Goal: Use online tool/utility: Utilize a website feature to perform a specific function

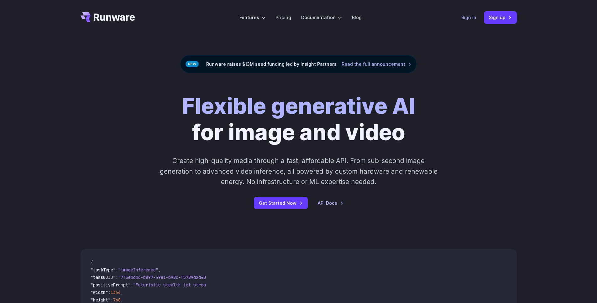
click at [470, 18] on link "Sign in" at bounding box center [468, 17] width 15 height 7
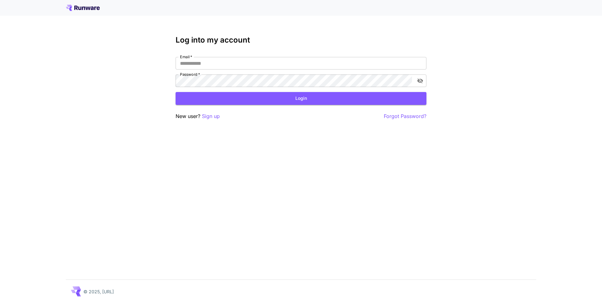
type input "**********"
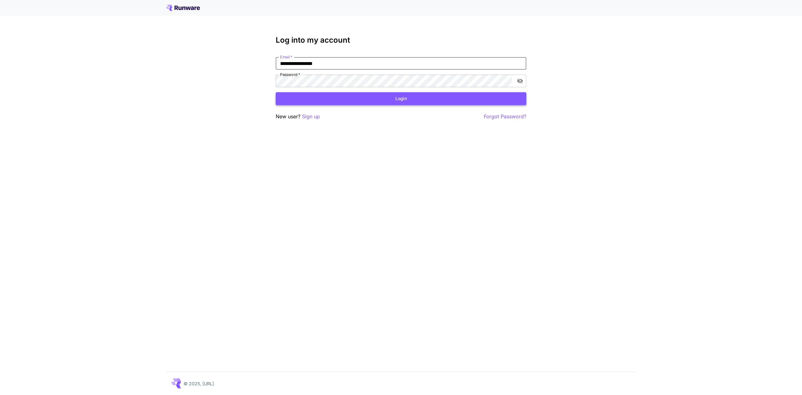
click at [364, 102] on button "Login" at bounding box center [401, 98] width 251 height 13
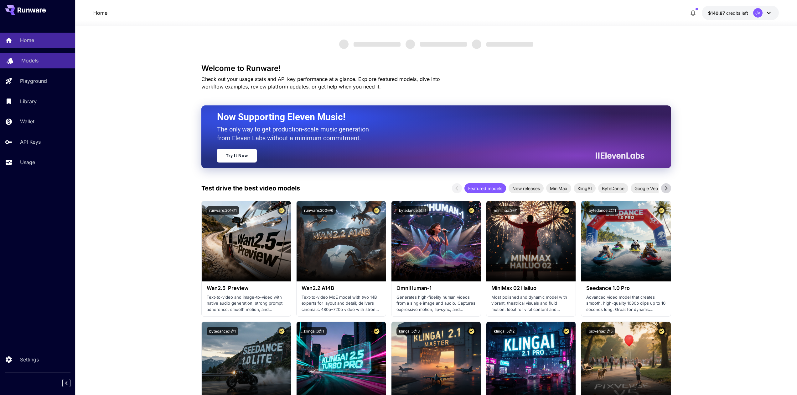
click at [32, 61] on p "Models" at bounding box center [29, 61] width 17 height 8
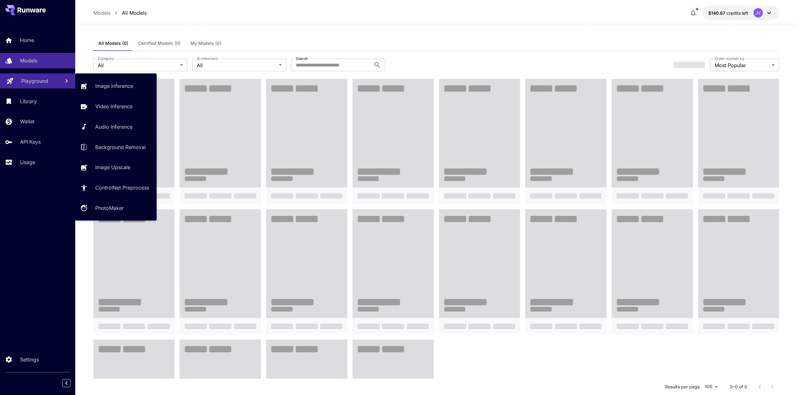
click at [34, 77] on p "Playground" at bounding box center [34, 81] width 27 height 8
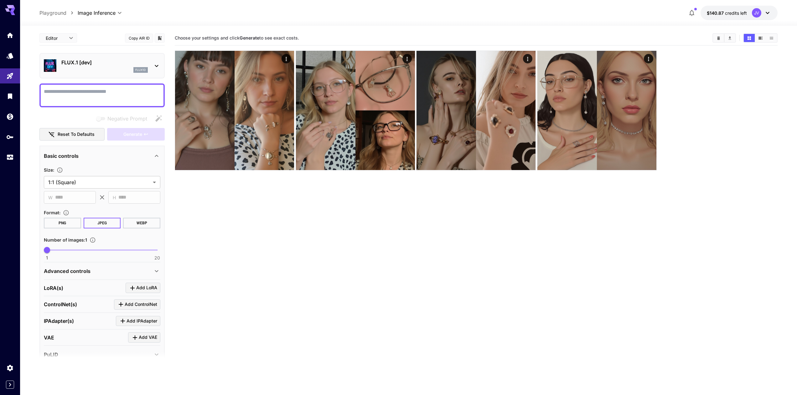
click at [157, 66] on icon at bounding box center [156, 66] width 3 height 2
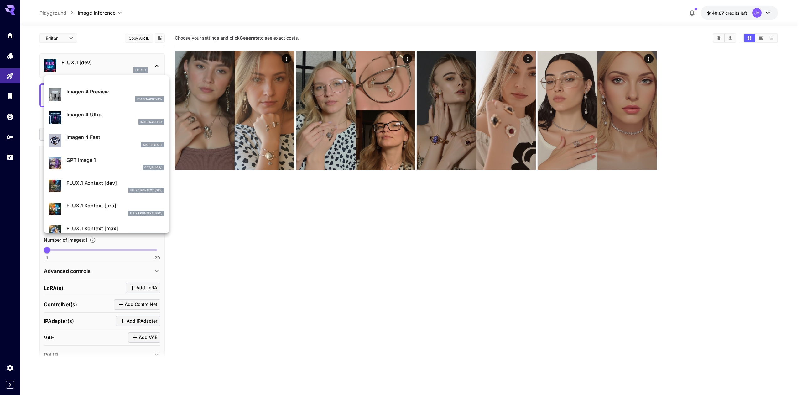
scroll to position [345, 0]
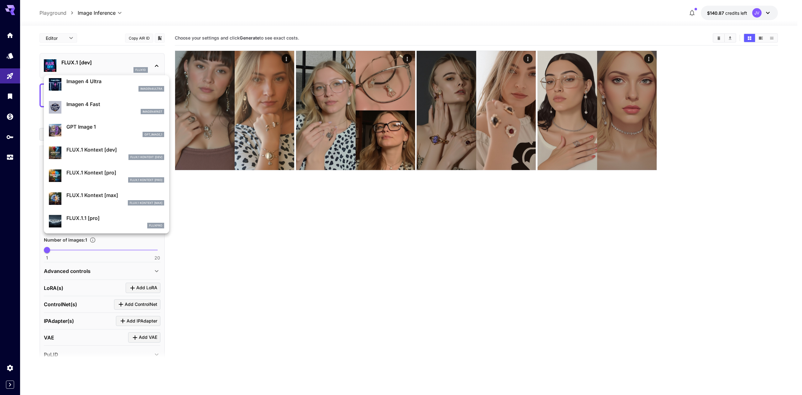
click at [99, 195] on p "FLUX.1 Kontext [max]" at bounding box center [115, 195] width 98 height 8
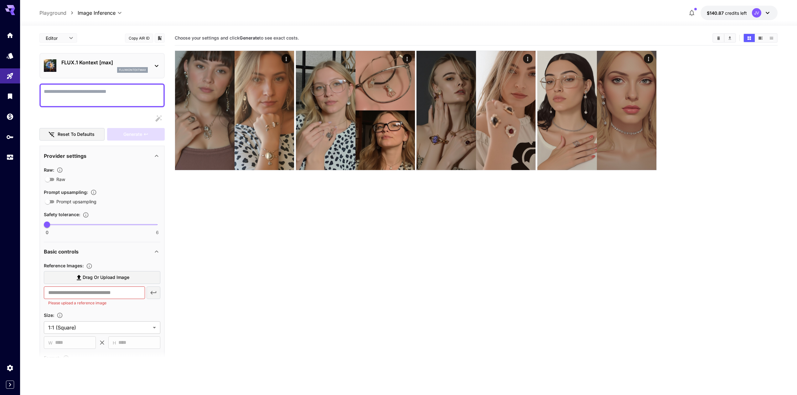
click at [92, 97] on textarea "Raw" at bounding box center [102, 95] width 117 height 15
click at [123, 274] on span "Drag or upload image" at bounding box center [106, 277] width 47 height 8
click at [0, 0] on input "Drag or upload image" at bounding box center [0, 0] width 0 height 0
type input "**********"
click at [73, 89] on textarea "Raw" at bounding box center [102, 95] width 117 height 15
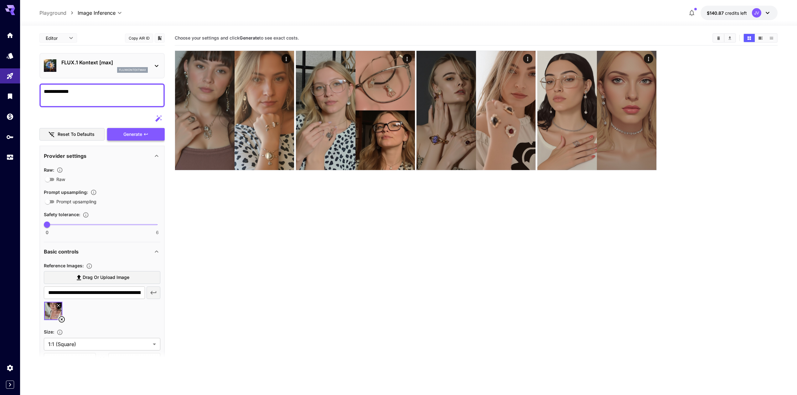
click at [136, 132] on span "Generate" at bounding box center [132, 134] width 19 height 8
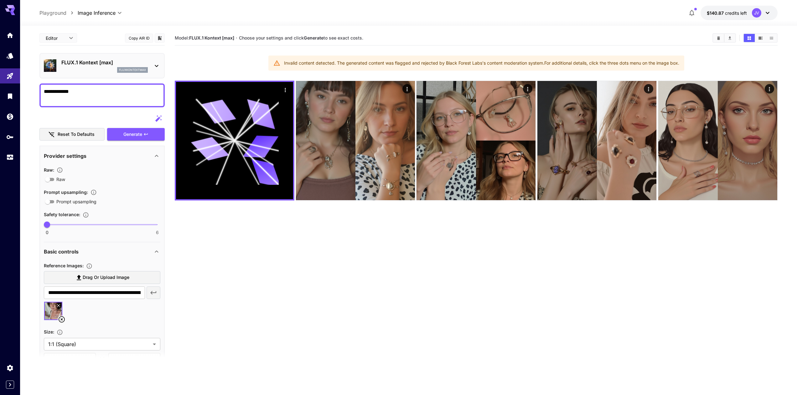
drag, startPoint x: 89, startPoint y: 92, endPoint x: 57, endPoint y: 93, distance: 32.0
click at [57, 93] on textarea "**********" at bounding box center [102, 95] width 117 height 15
click at [159, 65] on icon at bounding box center [157, 66] width 8 height 8
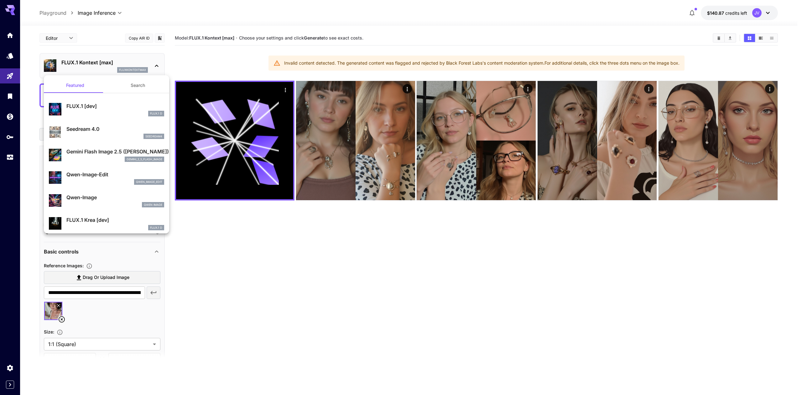
click at [101, 171] on p "Qwen-Image-Edit" at bounding box center [115, 174] width 98 height 8
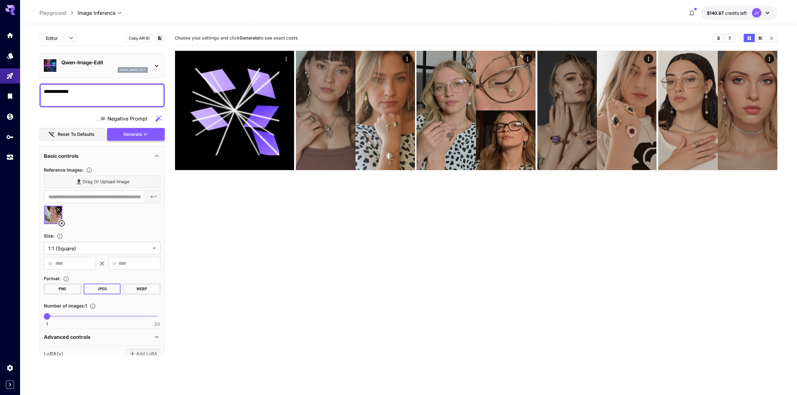
click at [130, 134] on span "Generate" at bounding box center [132, 134] width 19 height 8
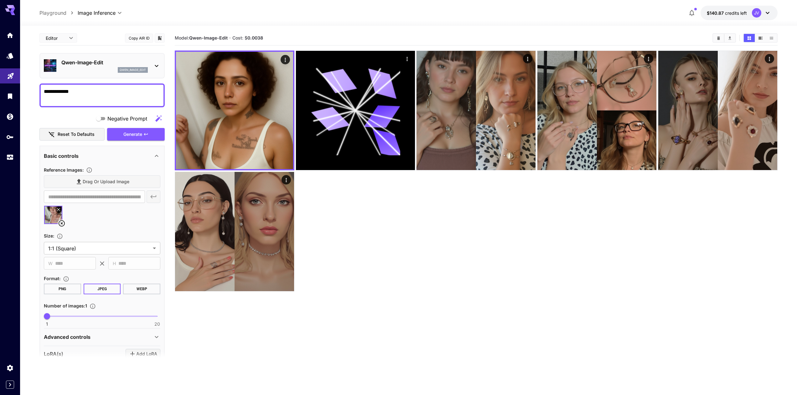
drag, startPoint x: 71, startPoint y: 89, endPoint x: 0, endPoint y: 83, distance: 71.1
click at [0, 83] on div "**********" at bounding box center [398, 222] width 797 height 444
click at [102, 89] on textarea "**********" at bounding box center [102, 95] width 117 height 15
drag, startPoint x: 92, startPoint y: 92, endPoint x: 33, endPoint y: 89, distance: 59.0
click at [33, 89] on section "**********" at bounding box center [408, 235] width 777 height 418
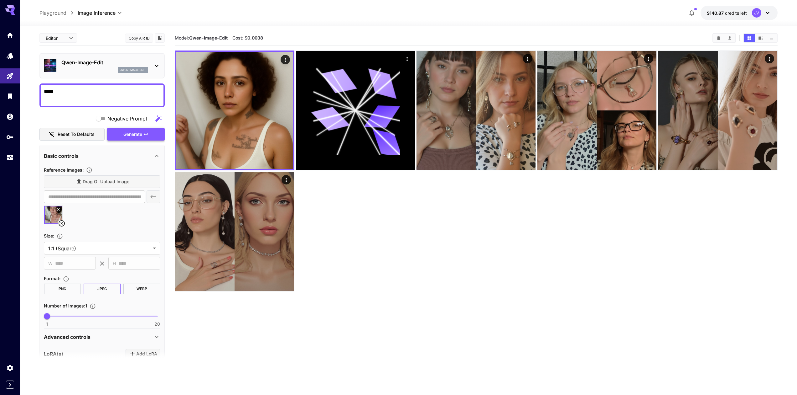
type textarea "*****"
click at [134, 131] on span "Generate" at bounding box center [132, 134] width 19 height 8
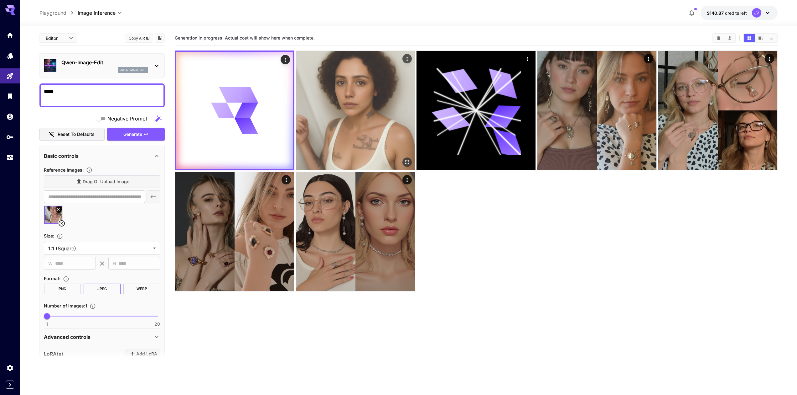
click at [331, 129] on img at bounding box center [355, 110] width 119 height 119
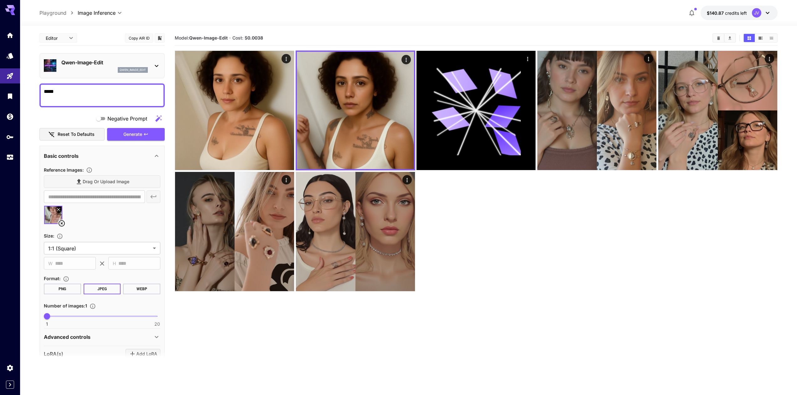
click at [155, 63] on icon at bounding box center [157, 66] width 8 height 8
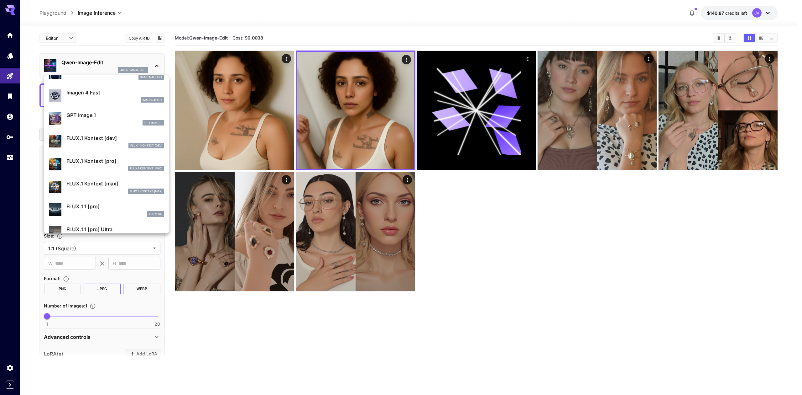
scroll to position [374, 0]
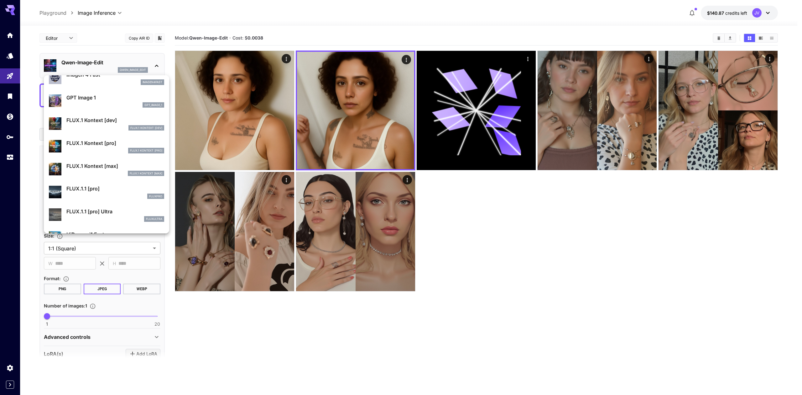
click at [99, 167] on p "FLUX.1 Kontext [max]" at bounding box center [115, 166] width 98 height 8
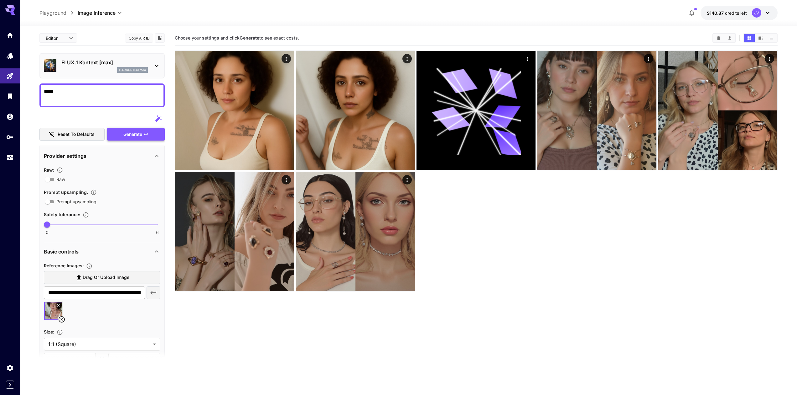
click at [134, 131] on span "Generate" at bounding box center [132, 134] width 19 height 8
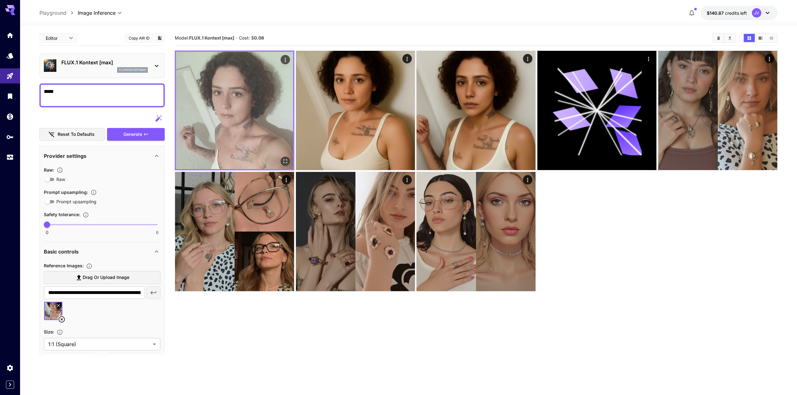
click at [245, 107] on img at bounding box center [234, 110] width 117 height 117
click at [258, 133] on img at bounding box center [234, 110] width 117 height 117
click at [286, 160] on icon "Open in fullscreen" at bounding box center [285, 161] width 6 height 6
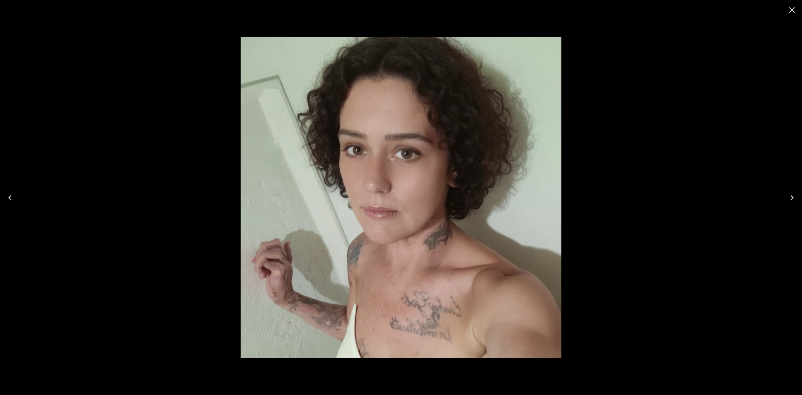
click at [415, 233] on img at bounding box center [401, 197] width 321 height 321
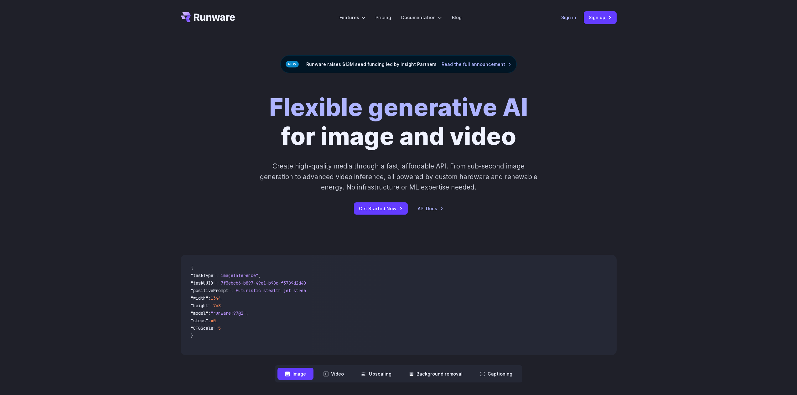
click at [562, 18] on link "Sign in" at bounding box center [569, 17] width 15 height 7
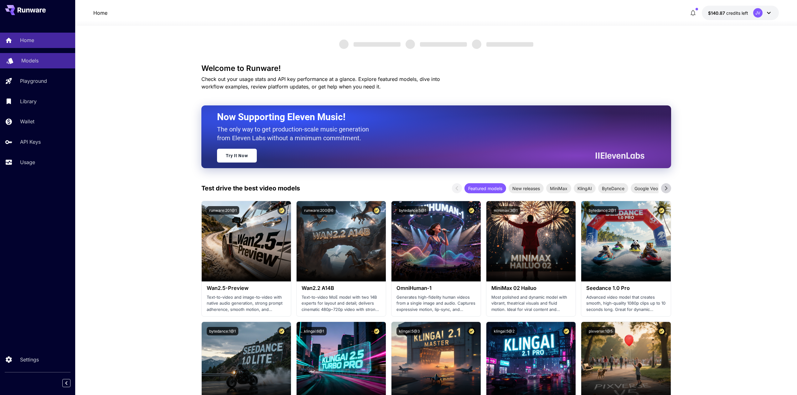
click at [41, 55] on link "Models" at bounding box center [37, 60] width 75 height 15
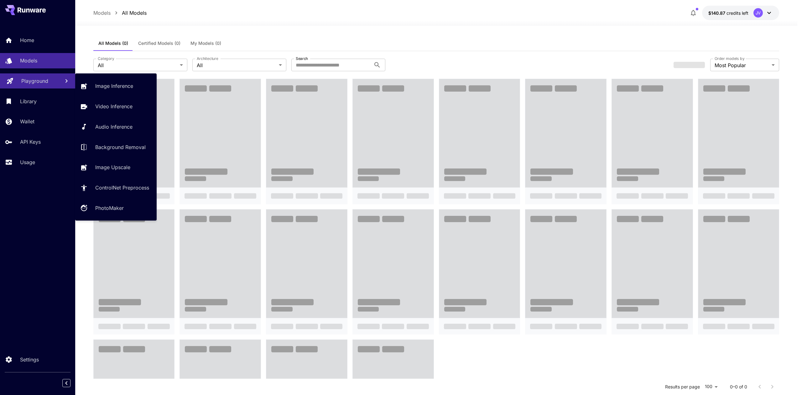
click at [20, 74] on link "Playground" at bounding box center [37, 80] width 75 height 15
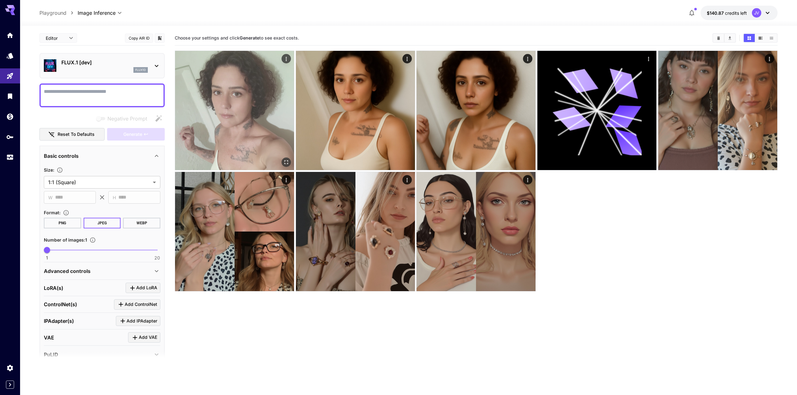
click at [260, 122] on img at bounding box center [234, 110] width 119 height 119
click at [287, 162] on icon "Open in fullscreen" at bounding box center [285, 161] width 6 height 6
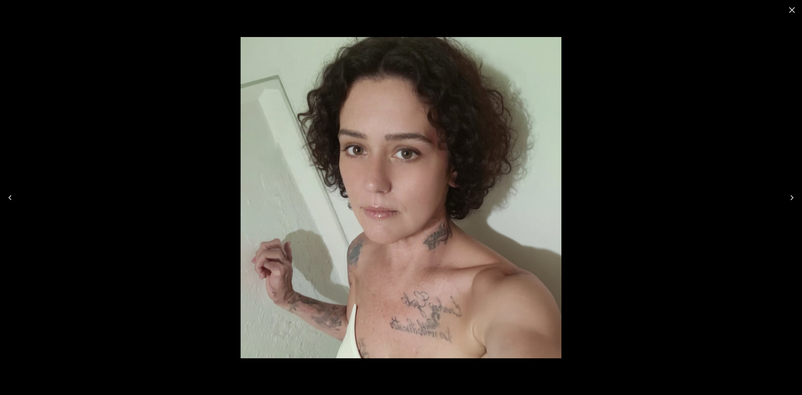
click at [794, 9] on icon "Close" at bounding box center [792, 10] width 10 height 10
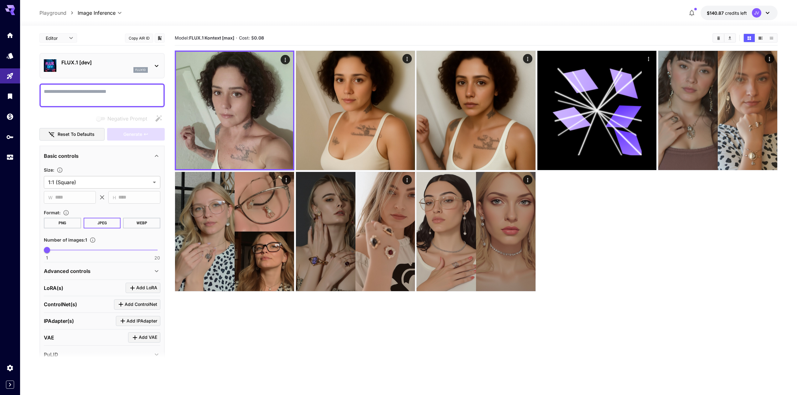
click at [129, 64] on p "FLUX.1 [dev]" at bounding box center [104, 63] width 86 height 8
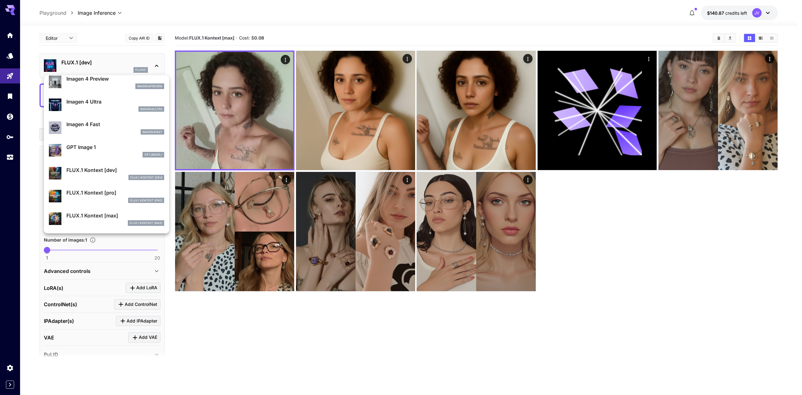
scroll to position [328, 0]
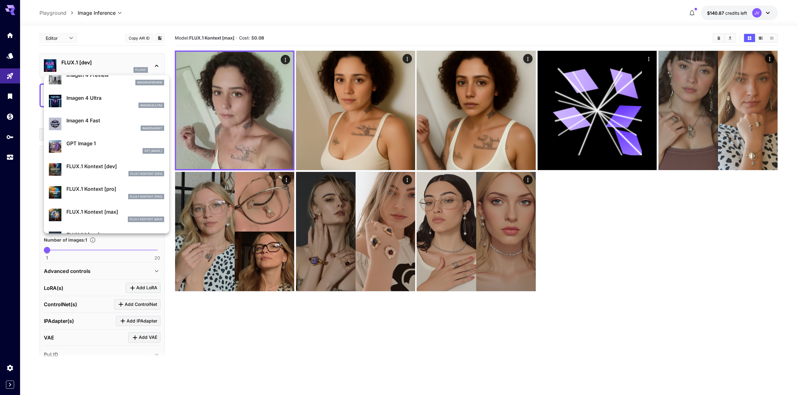
click at [97, 209] on p "FLUX.1 Kontext [max]" at bounding box center [115, 212] width 98 height 8
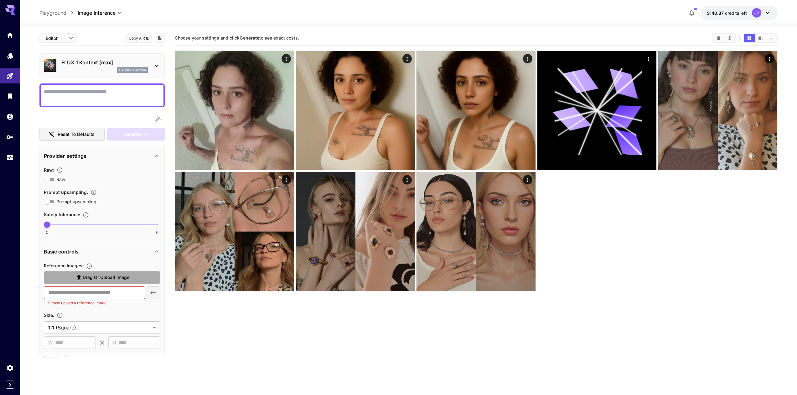
click at [119, 278] on span "Drag or upload image" at bounding box center [106, 277] width 47 height 8
click at [0, 0] on input "Drag or upload image" at bounding box center [0, 0] width 0 height 0
type input "**********"
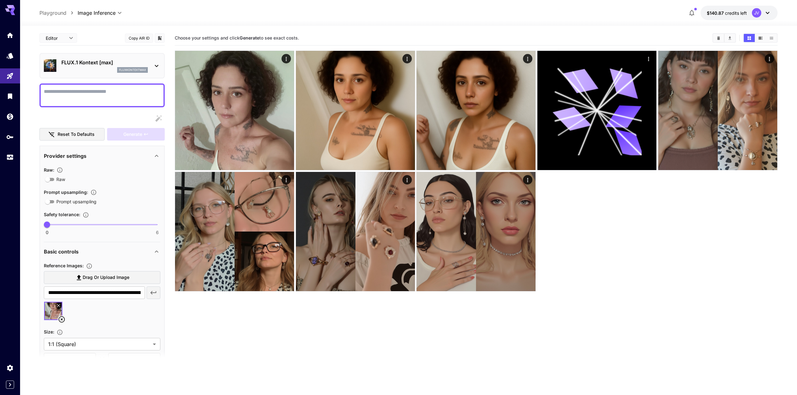
click at [110, 88] on textarea "Raw" at bounding box center [102, 95] width 117 height 15
click at [133, 131] on span "Generate" at bounding box center [132, 134] width 19 height 8
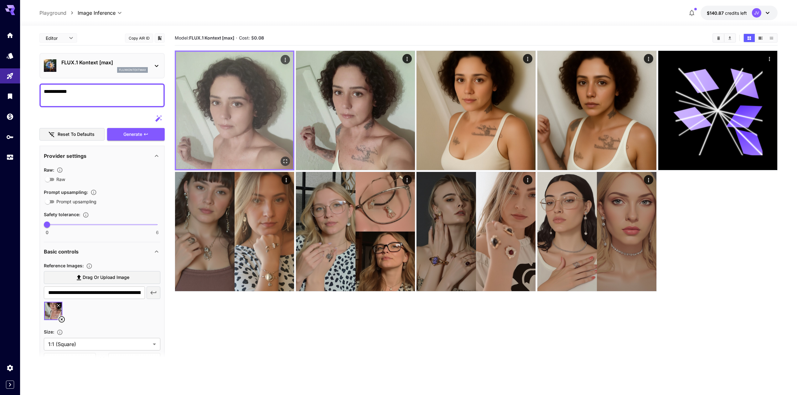
click at [241, 122] on img at bounding box center [234, 110] width 117 height 117
click at [248, 127] on img at bounding box center [234, 110] width 117 height 117
click at [285, 159] on icon "Open in fullscreen" at bounding box center [285, 161] width 6 height 6
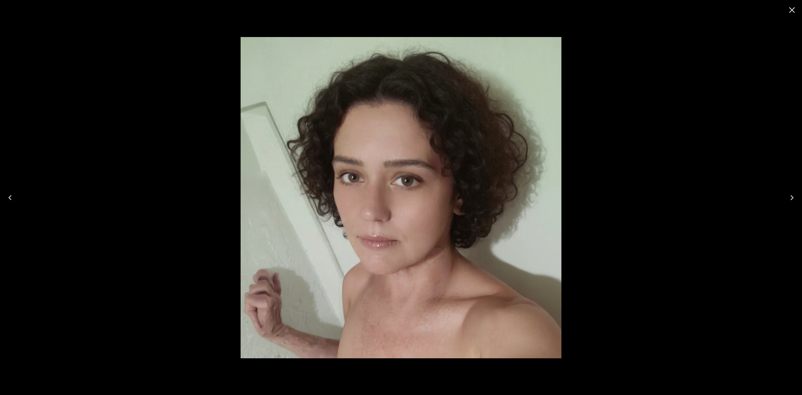
click at [659, 231] on div at bounding box center [401, 197] width 802 height 395
click at [790, 15] on icon "Close" at bounding box center [792, 10] width 10 height 10
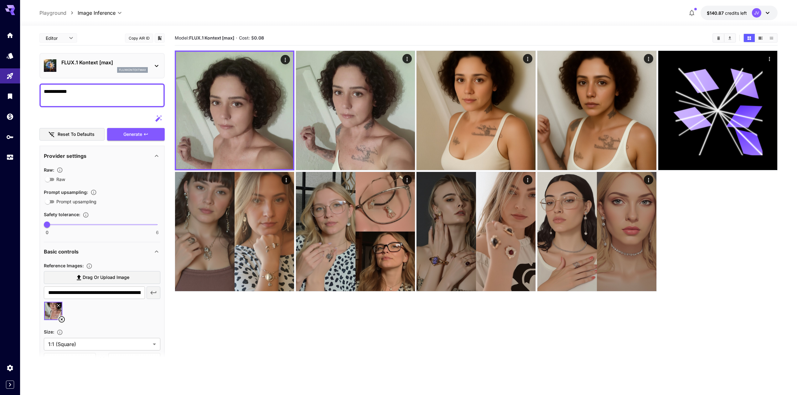
click at [107, 89] on textarea "**********" at bounding box center [102, 95] width 117 height 15
type textarea "**********"
click at [141, 137] on span "Generate" at bounding box center [132, 134] width 19 height 8
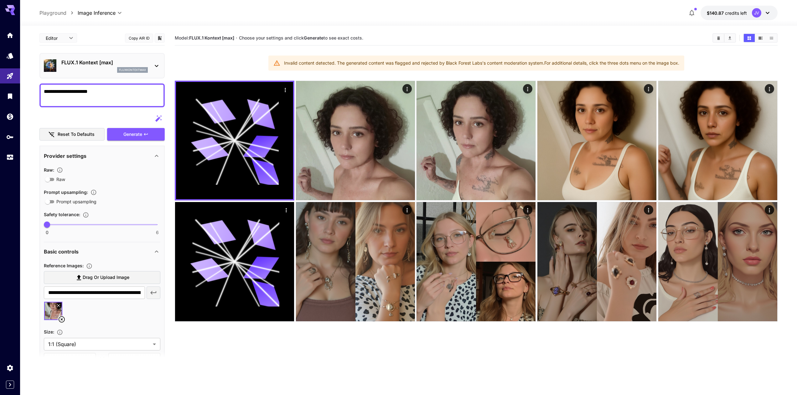
click at [154, 67] on icon at bounding box center [157, 66] width 8 height 8
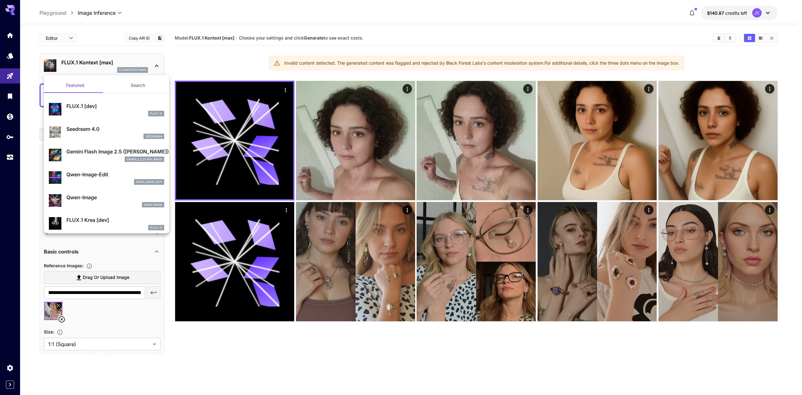
click at [88, 129] on p "Seedream 4.0" at bounding box center [115, 129] width 98 height 8
type input "**********"
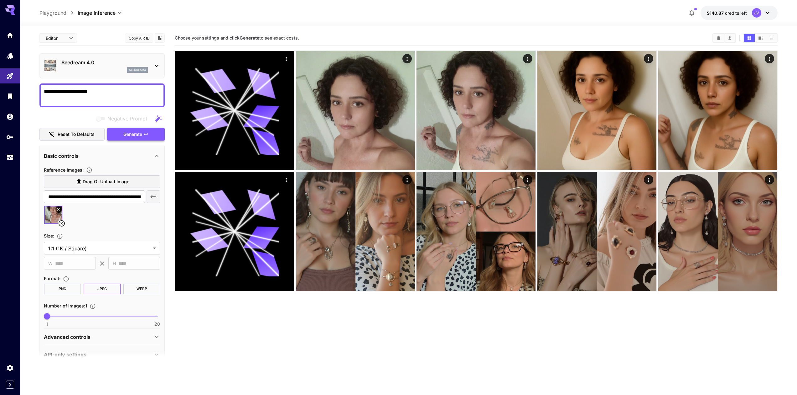
click at [133, 135] on span "Generate" at bounding box center [132, 134] width 19 height 8
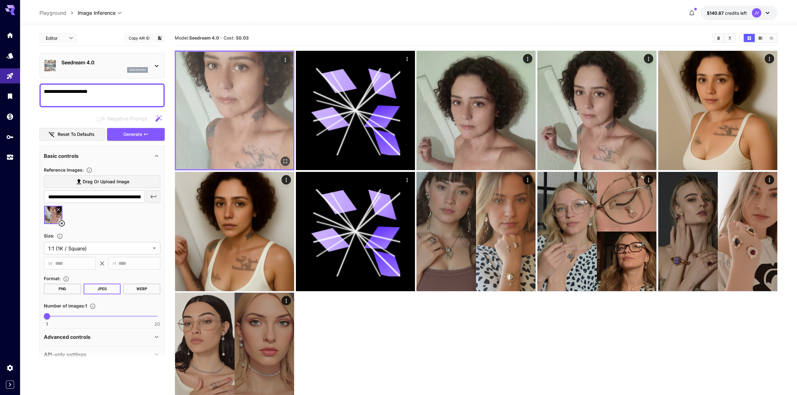
click at [258, 126] on img at bounding box center [234, 110] width 117 height 117
click at [285, 159] on icon "Open in fullscreen" at bounding box center [286, 161] width 4 height 4
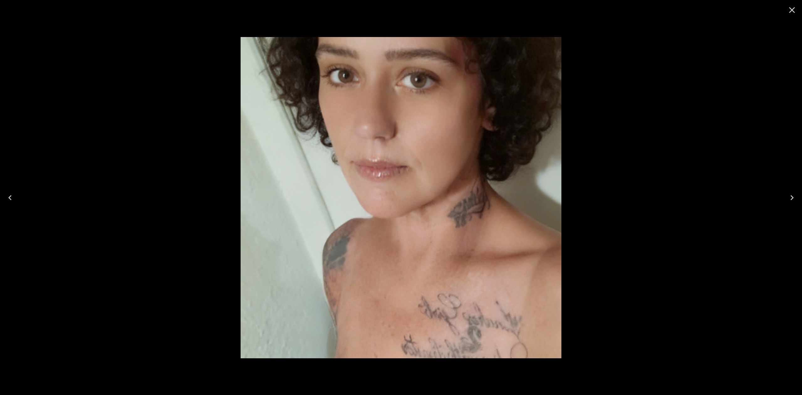
click at [792, 13] on icon "Close" at bounding box center [792, 10] width 10 height 10
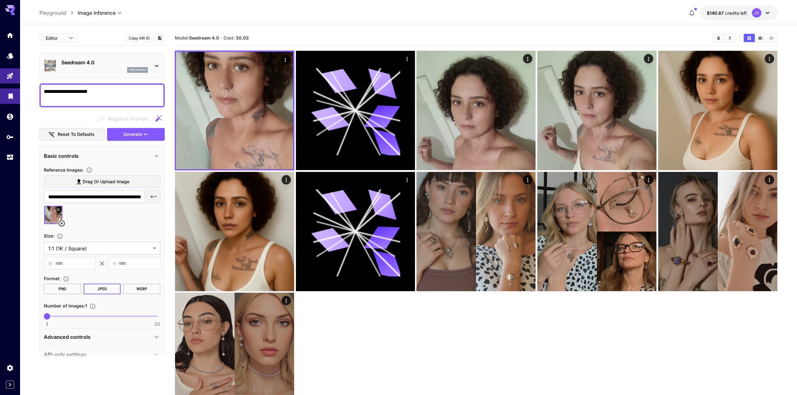
drag, startPoint x: 131, startPoint y: 93, endPoint x: 0, endPoint y: 89, distance: 131.1
click at [0, 89] on div "**********" at bounding box center [398, 222] width 797 height 444
type textarea "**********"
click at [141, 133] on span "Generate" at bounding box center [132, 134] width 19 height 8
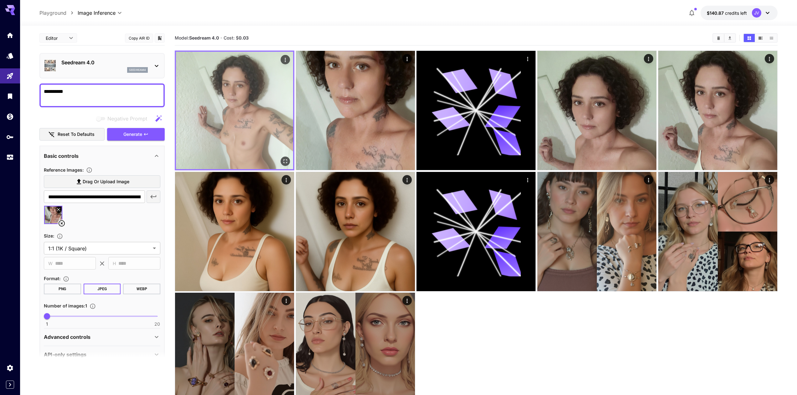
click at [262, 98] on img at bounding box center [234, 110] width 117 height 117
click at [268, 118] on img at bounding box center [234, 110] width 117 height 117
click at [287, 163] on icon "Open in fullscreen" at bounding box center [285, 161] width 6 height 6
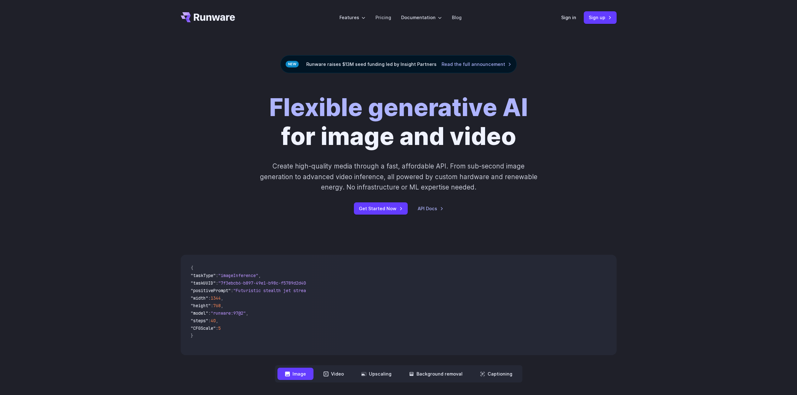
click at [577, 20] on div "Sign in Sign up" at bounding box center [589, 17] width 55 height 12
click at [571, 19] on link "Sign in" at bounding box center [569, 17] width 15 height 7
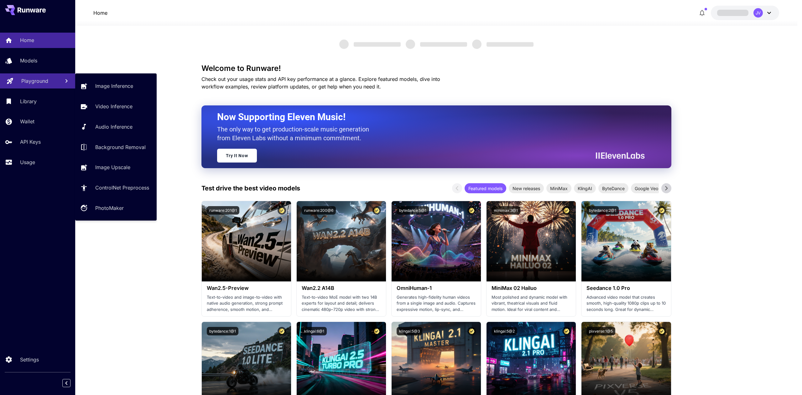
click at [36, 82] on p "Playground" at bounding box center [34, 81] width 27 height 8
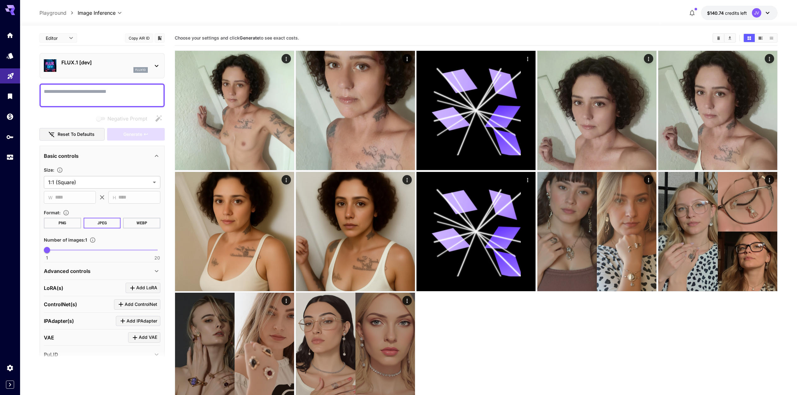
click at [128, 68] on div "flux1d" at bounding box center [104, 70] width 86 height 6
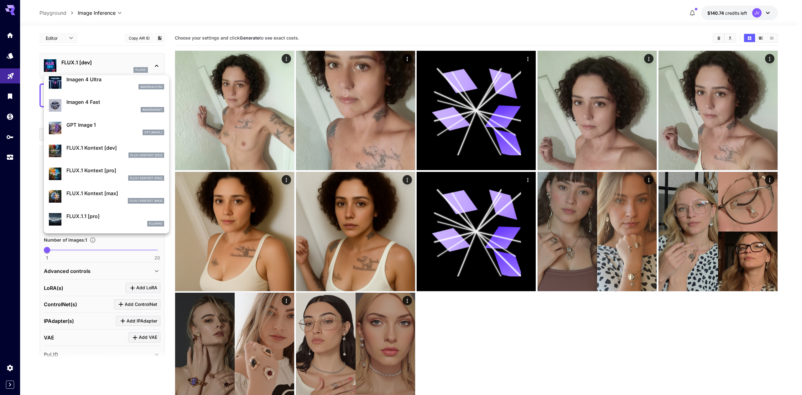
scroll to position [349, 0]
click at [98, 188] on p "FLUX.1 Kontext [max]" at bounding box center [115, 191] width 98 height 8
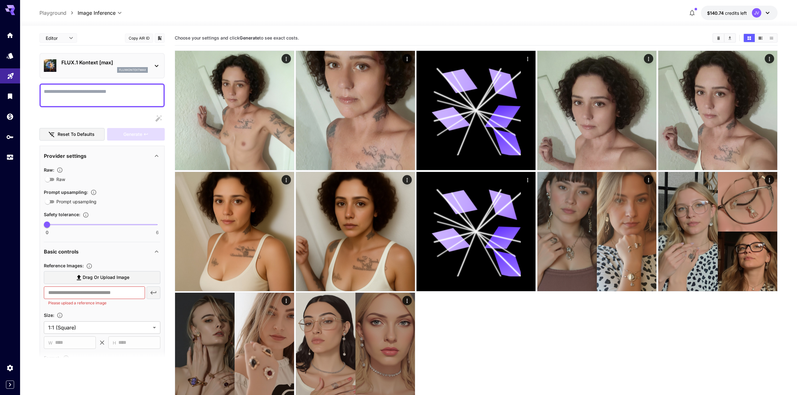
click at [112, 276] on span "Drag or upload image" at bounding box center [106, 277] width 47 height 8
click at [0, 0] on input "Drag or upload image" at bounding box center [0, 0] width 0 height 0
type input "**********"
click at [73, 102] on textarea "Raw" at bounding box center [102, 95] width 117 height 15
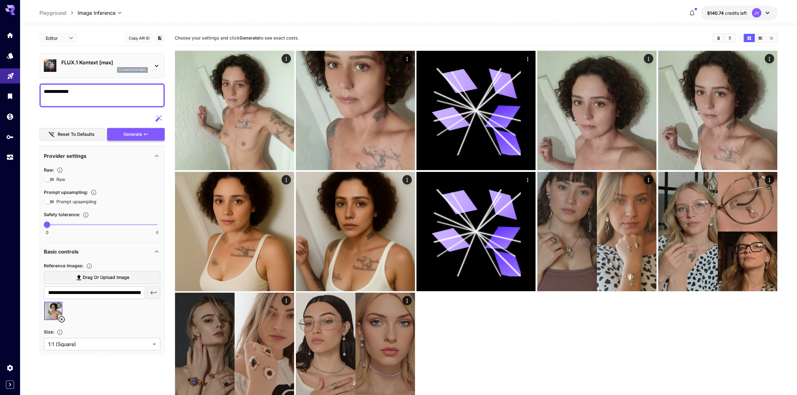
type textarea "**********"
click at [127, 136] on span "Generate" at bounding box center [132, 134] width 19 height 8
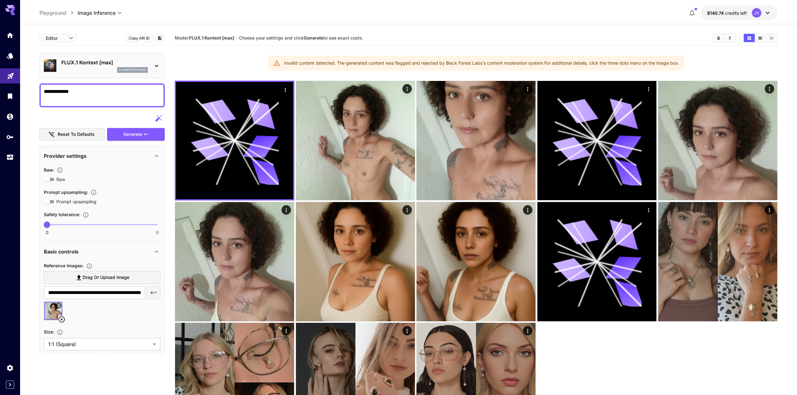
click at [94, 61] on p "FLUX.1 Kontext [max]" at bounding box center [104, 63] width 86 height 8
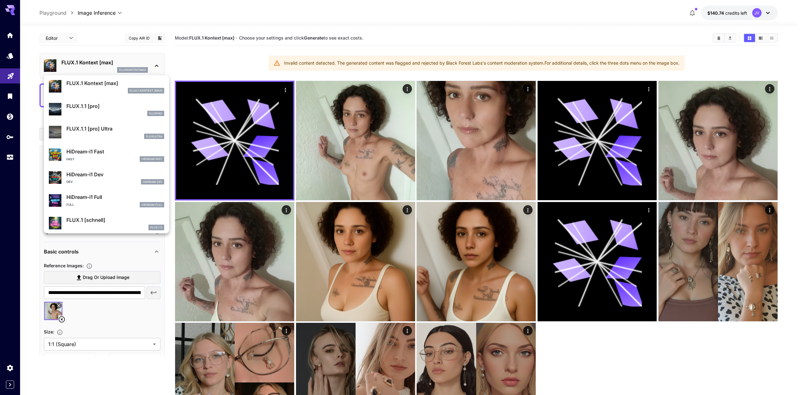
scroll to position [507, 0]
